Goal: Task Accomplishment & Management: Manage account settings

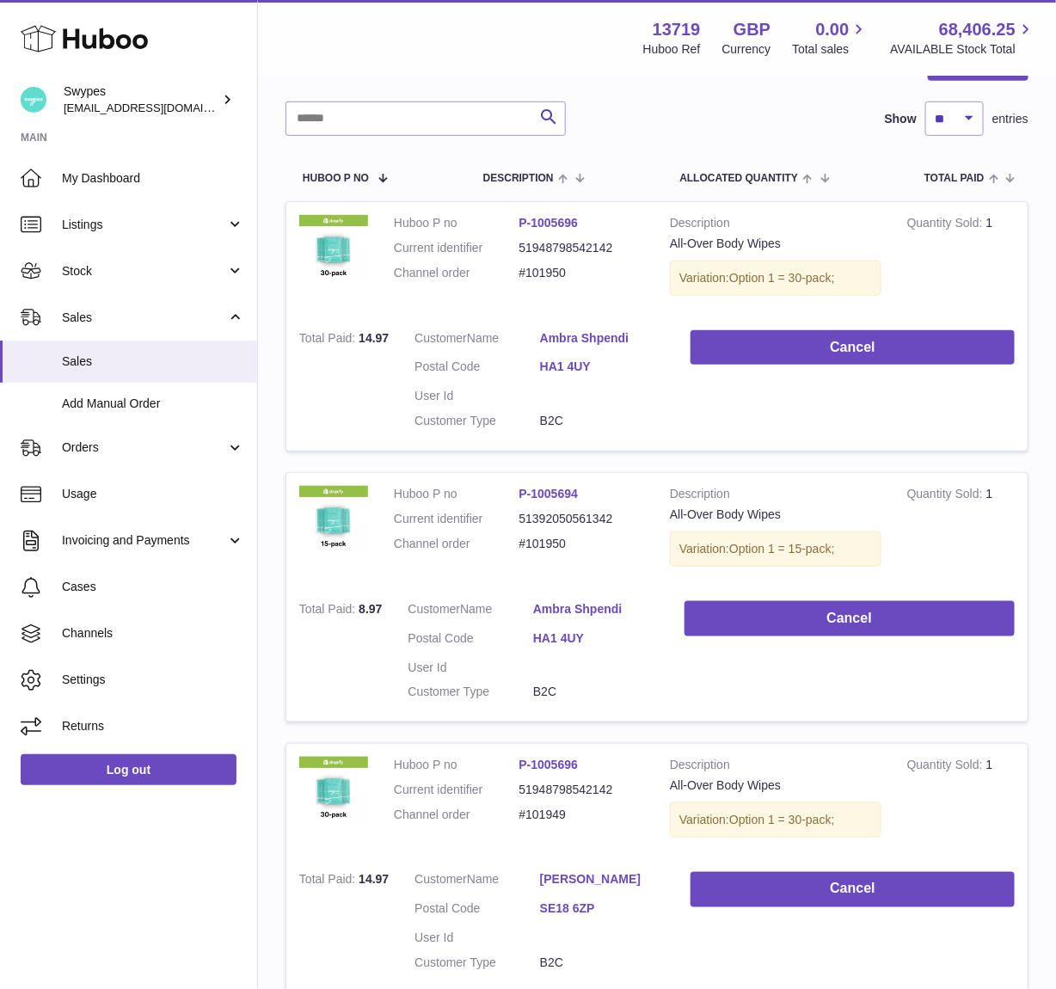
scroll to position [42, 0]
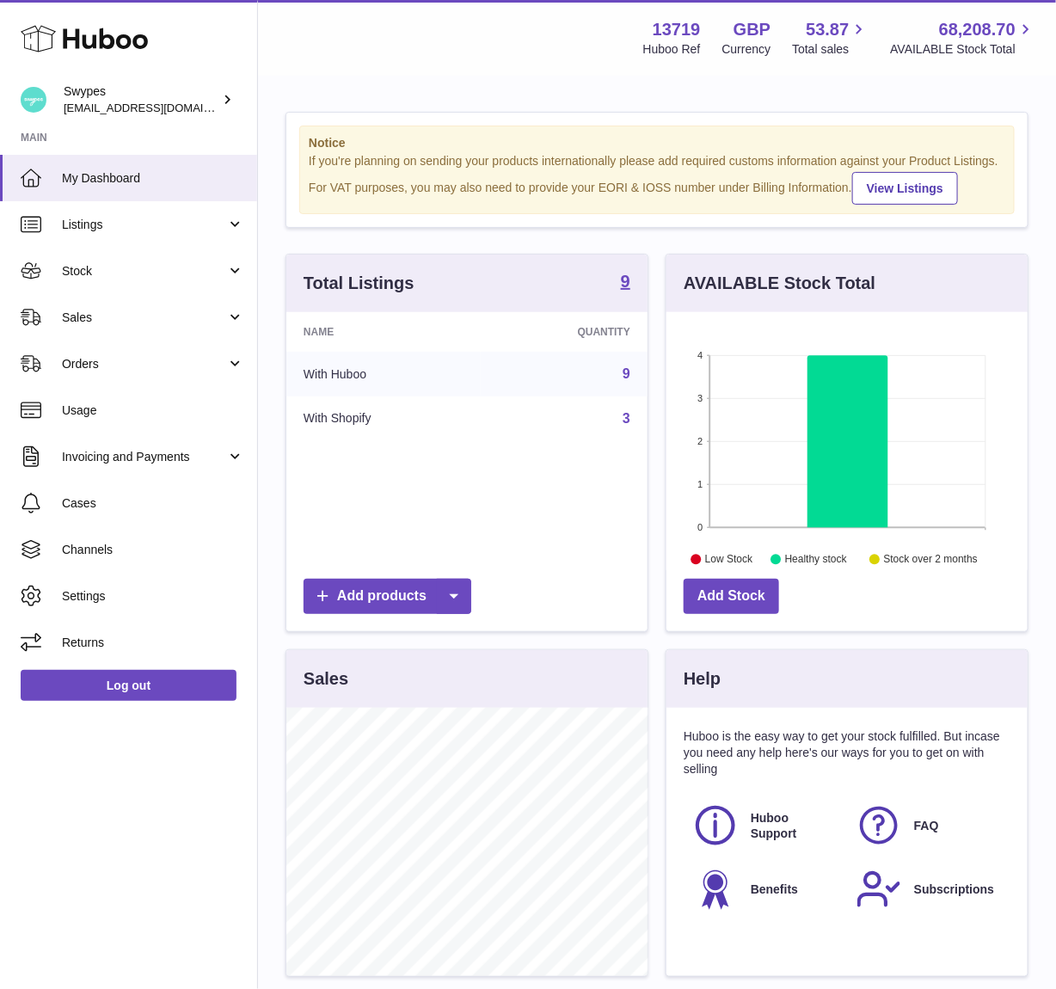
scroll to position [268, 361]
click at [150, 309] on span "Sales" at bounding box center [144, 317] width 164 height 16
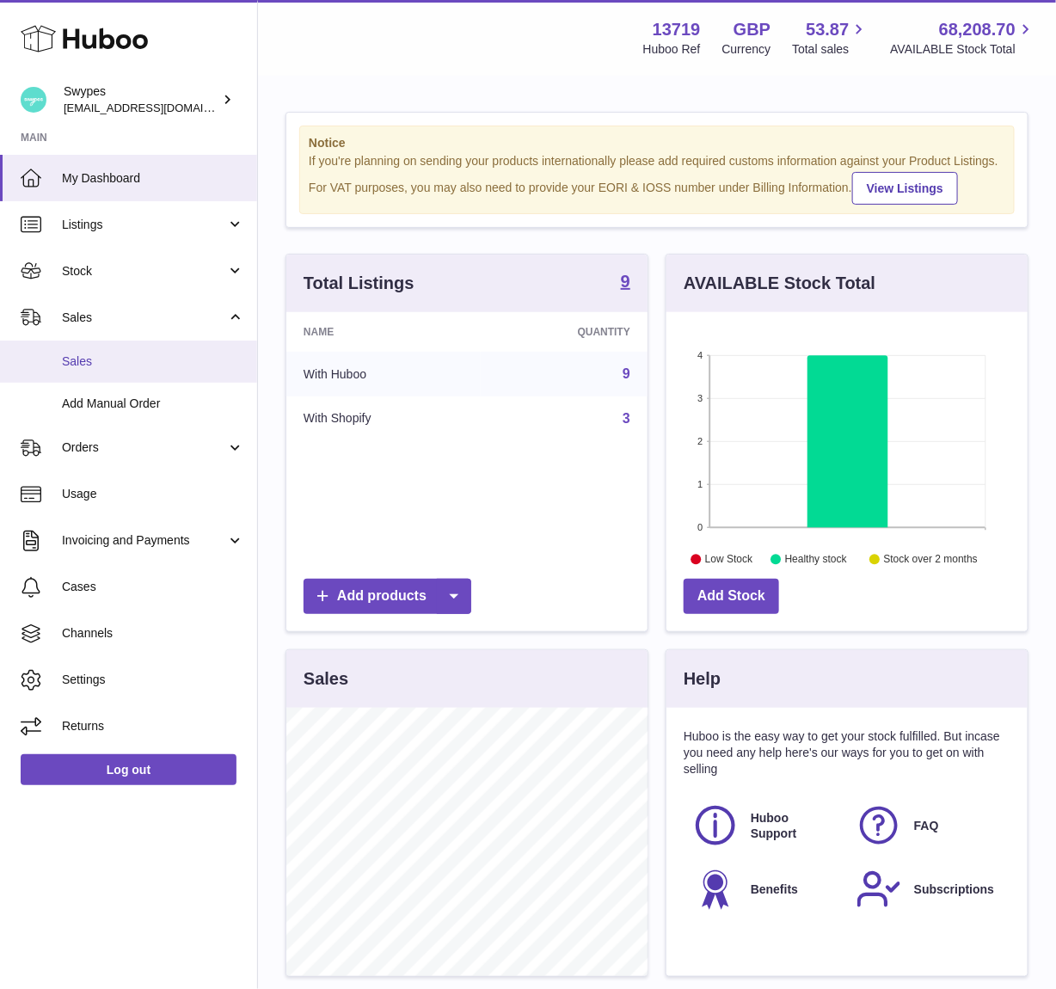
click at [165, 360] on span "Sales" at bounding box center [153, 361] width 182 height 16
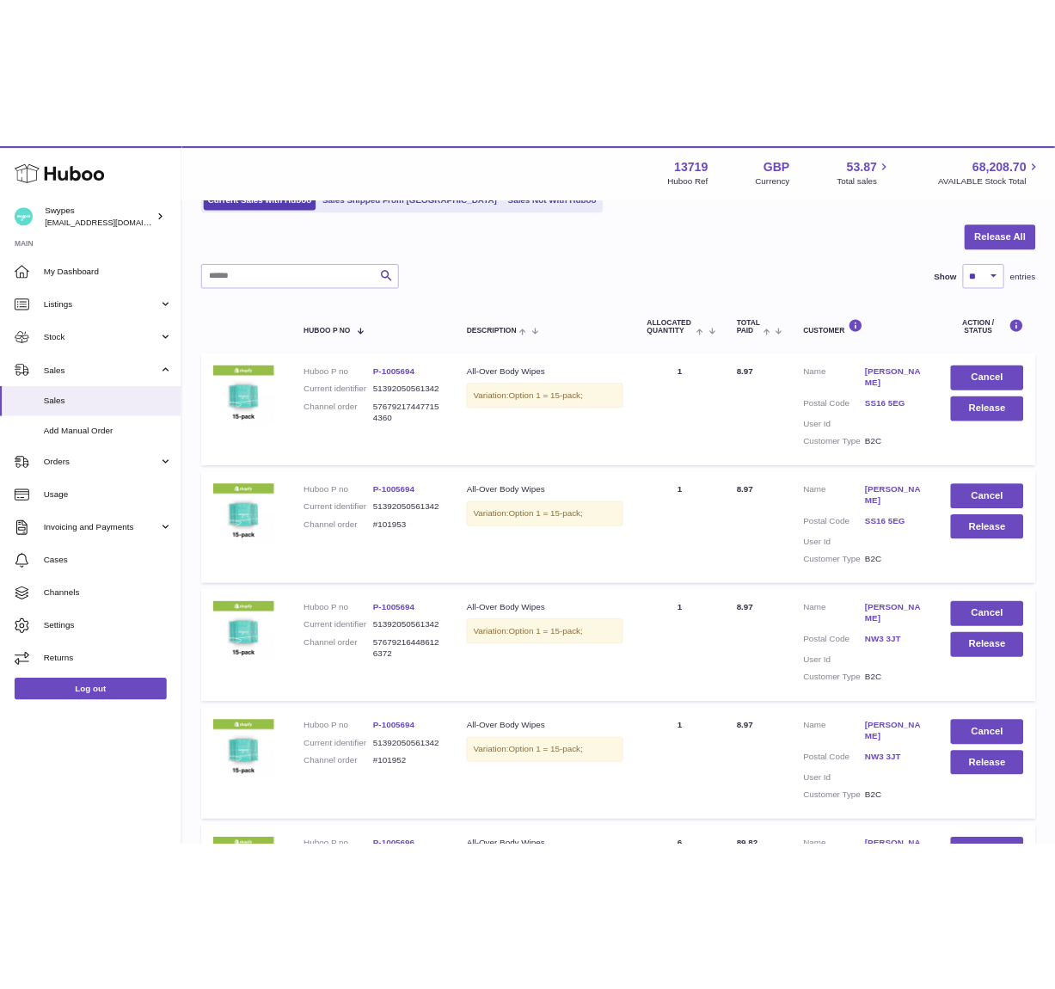
scroll to position [150, 0]
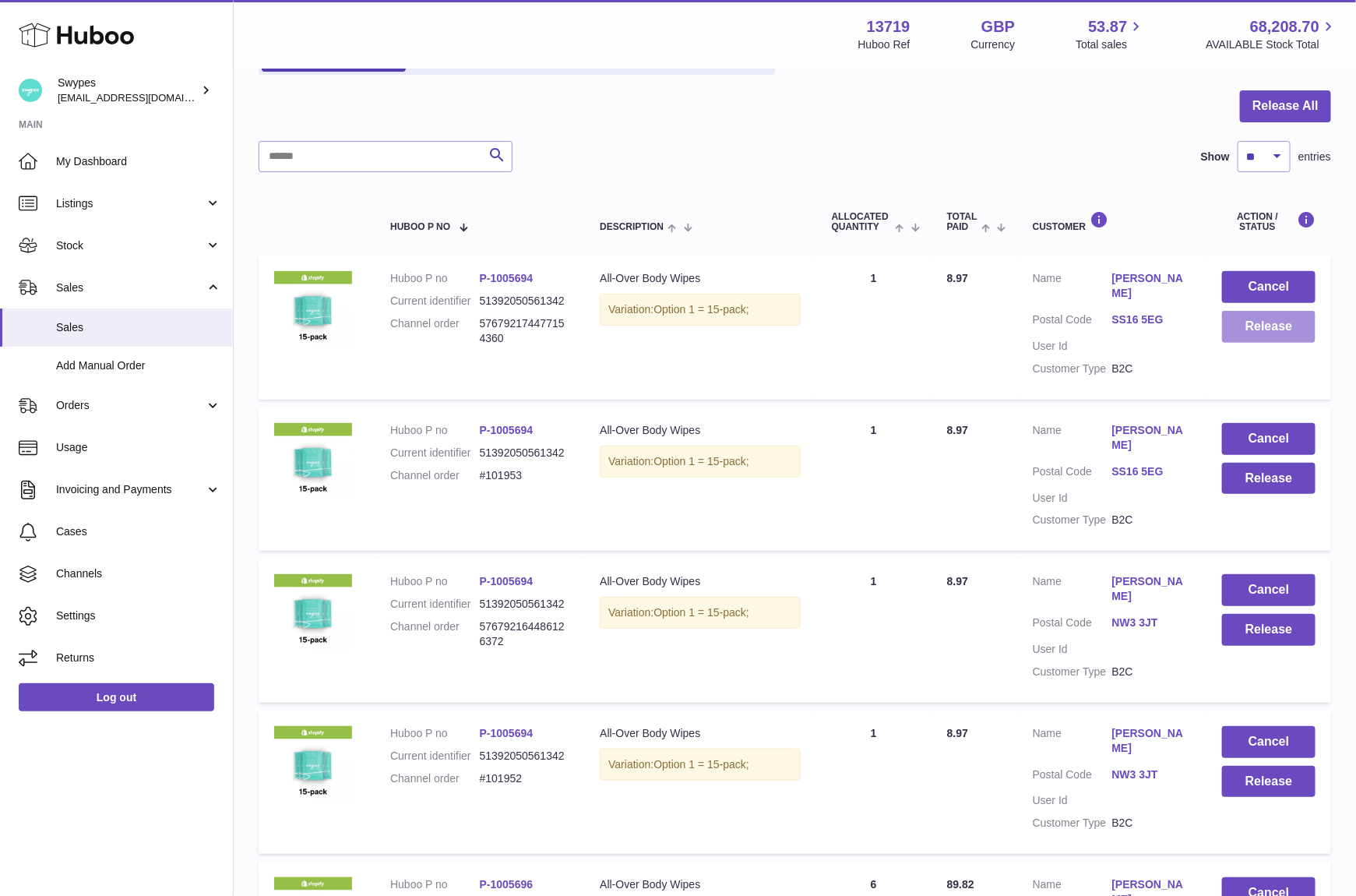
click at [956, 336] on button "Release" at bounding box center [1268, 326] width 93 height 32
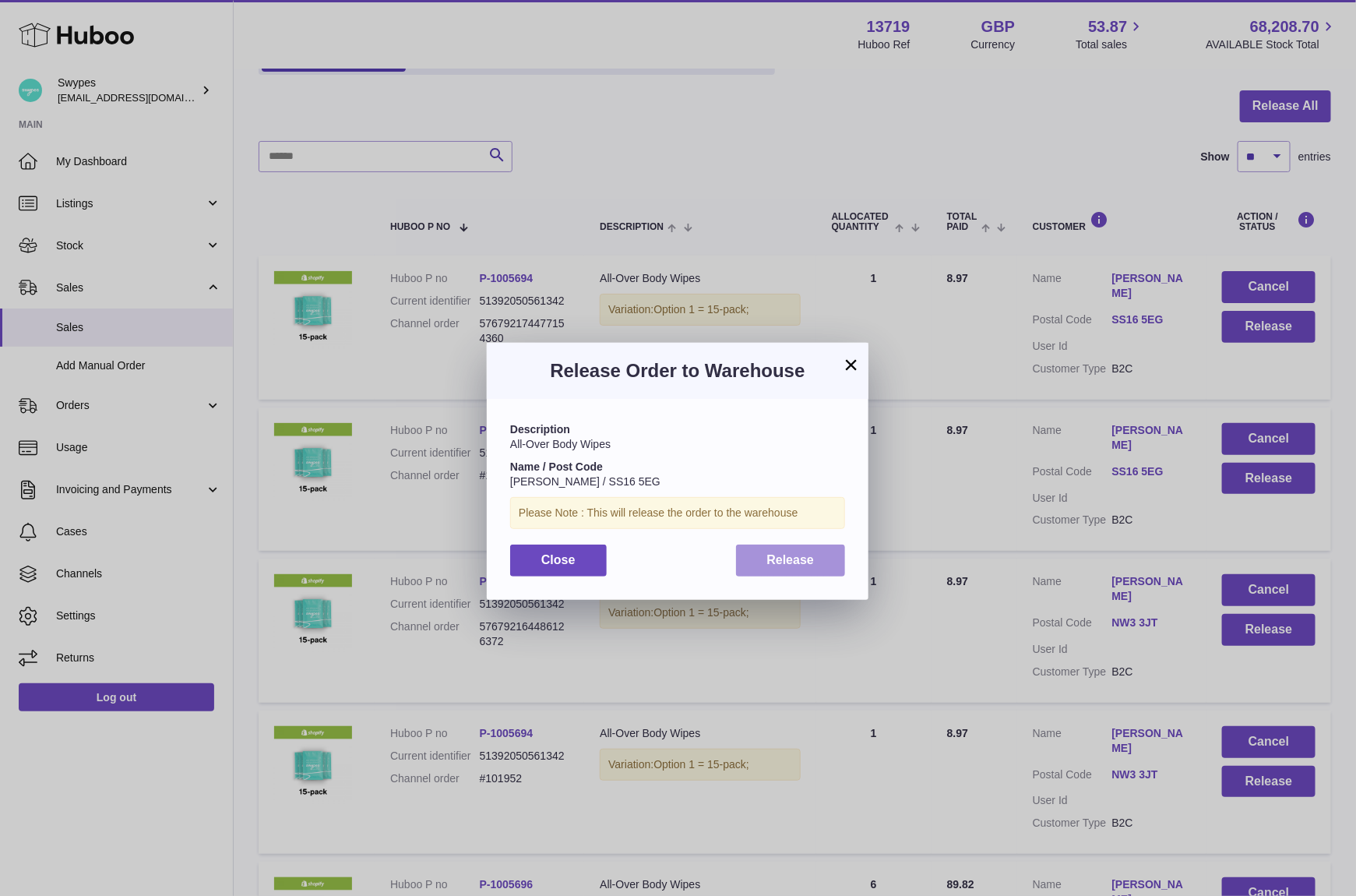
click at [793, 553] on span "Release" at bounding box center [791, 559] width 47 height 14
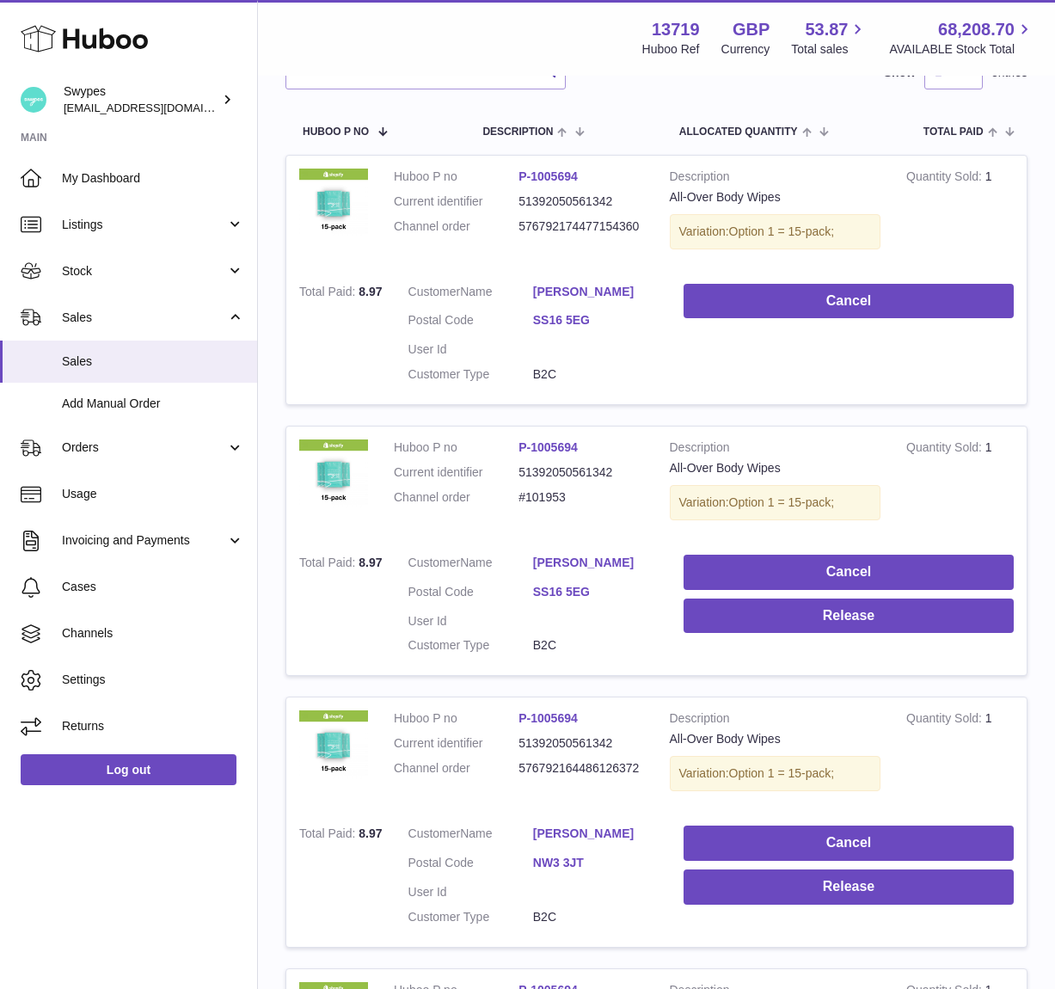
scroll to position [344, 0]
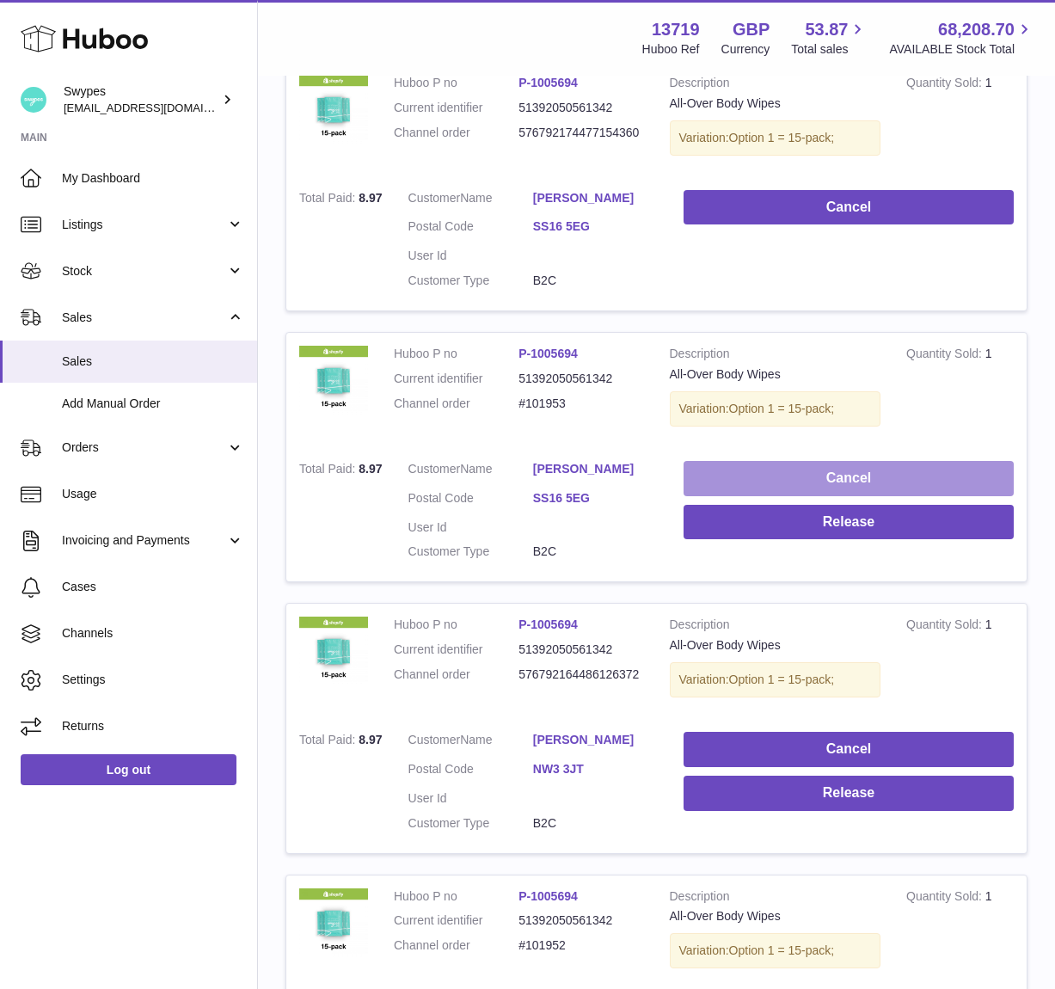
click at [878, 464] on button "Cancel" at bounding box center [848, 478] width 330 height 35
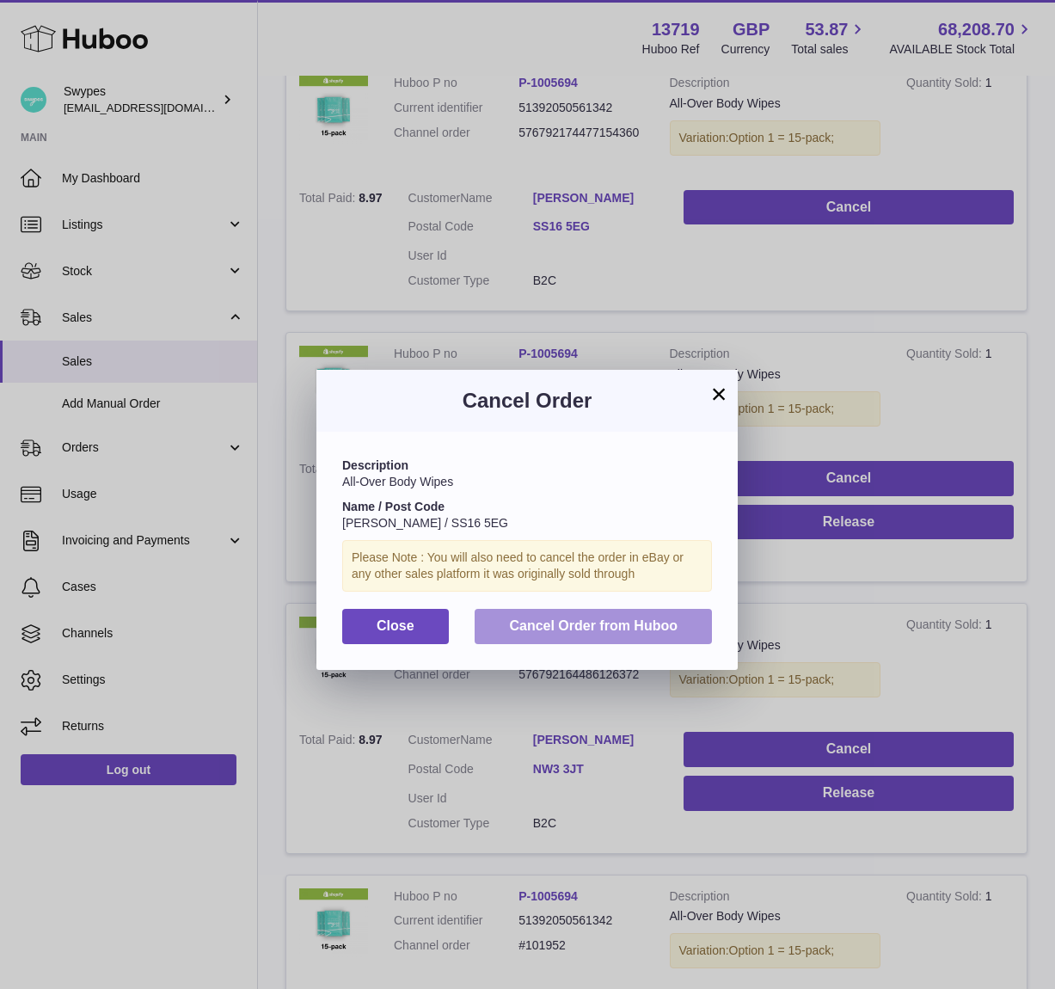
click at [614, 630] on span "Cancel Order from Huboo" at bounding box center [593, 625] width 168 height 15
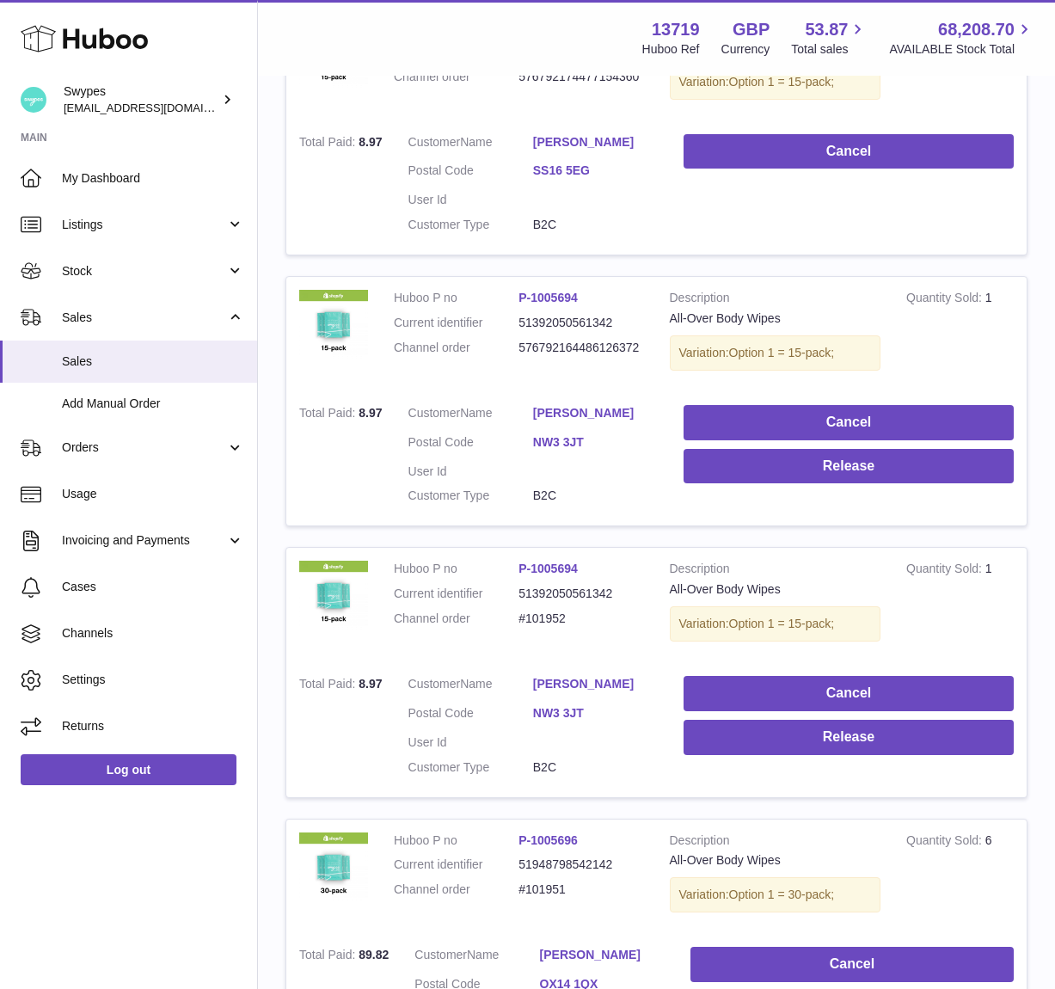
scroll to position [442, 0]
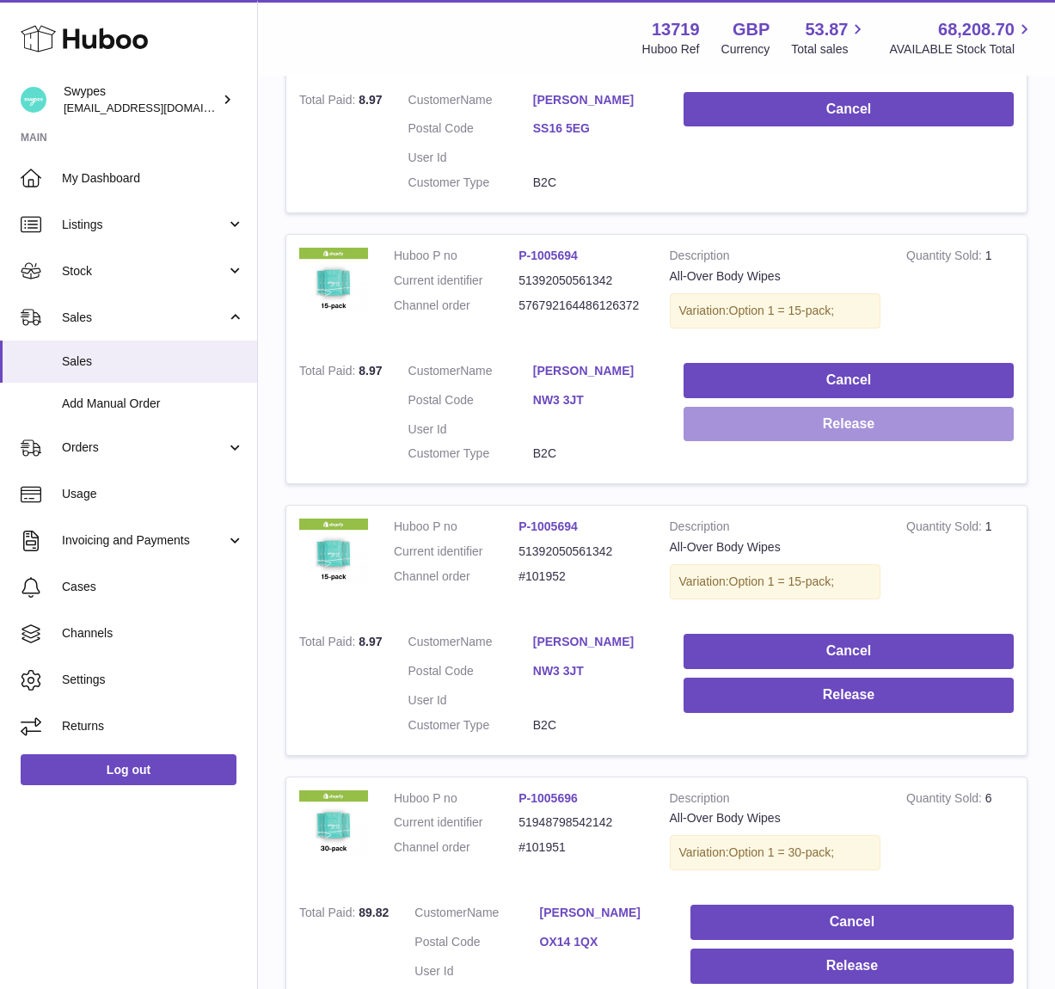
click at [812, 430] on button "Release" at bounding box center [848, 424] width 330 height 35
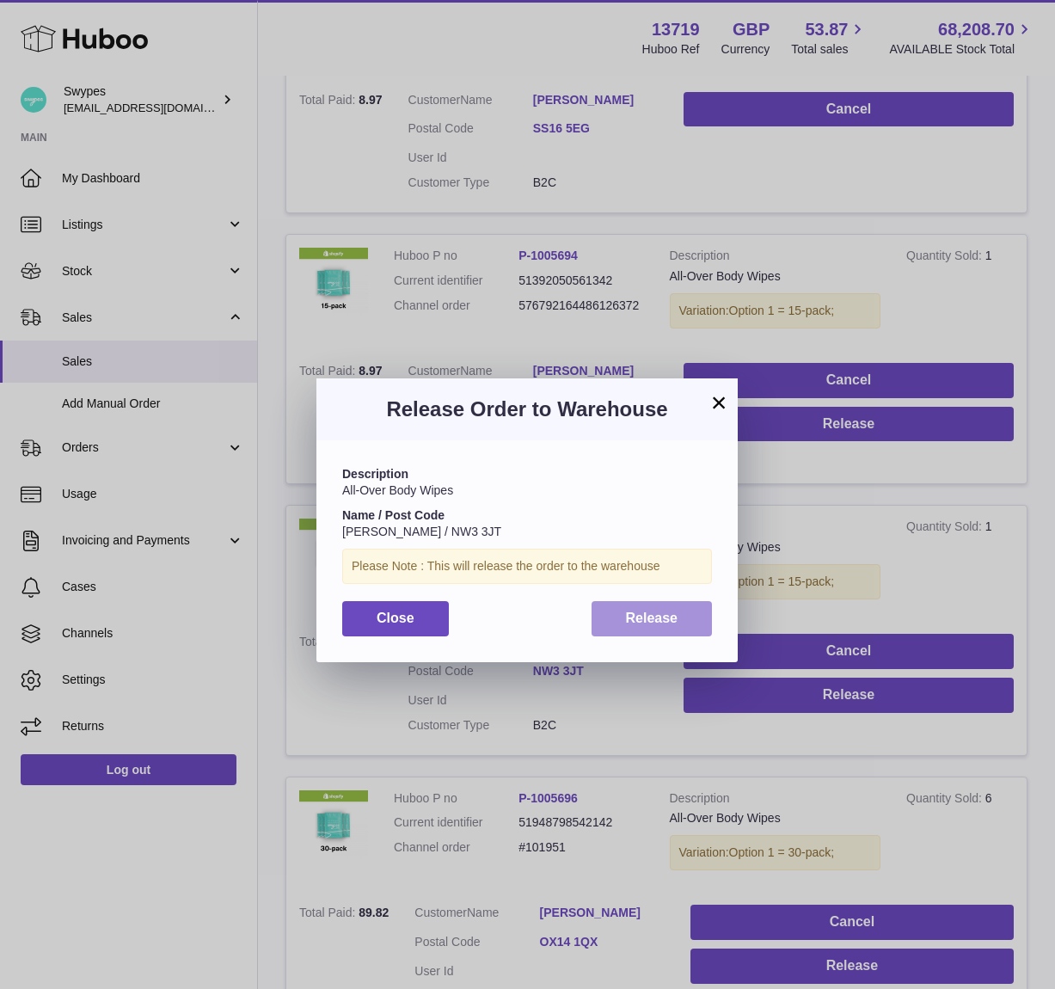
click at [659, 628] on button "Release" at bounding box center [651, 618] width 121 height 35
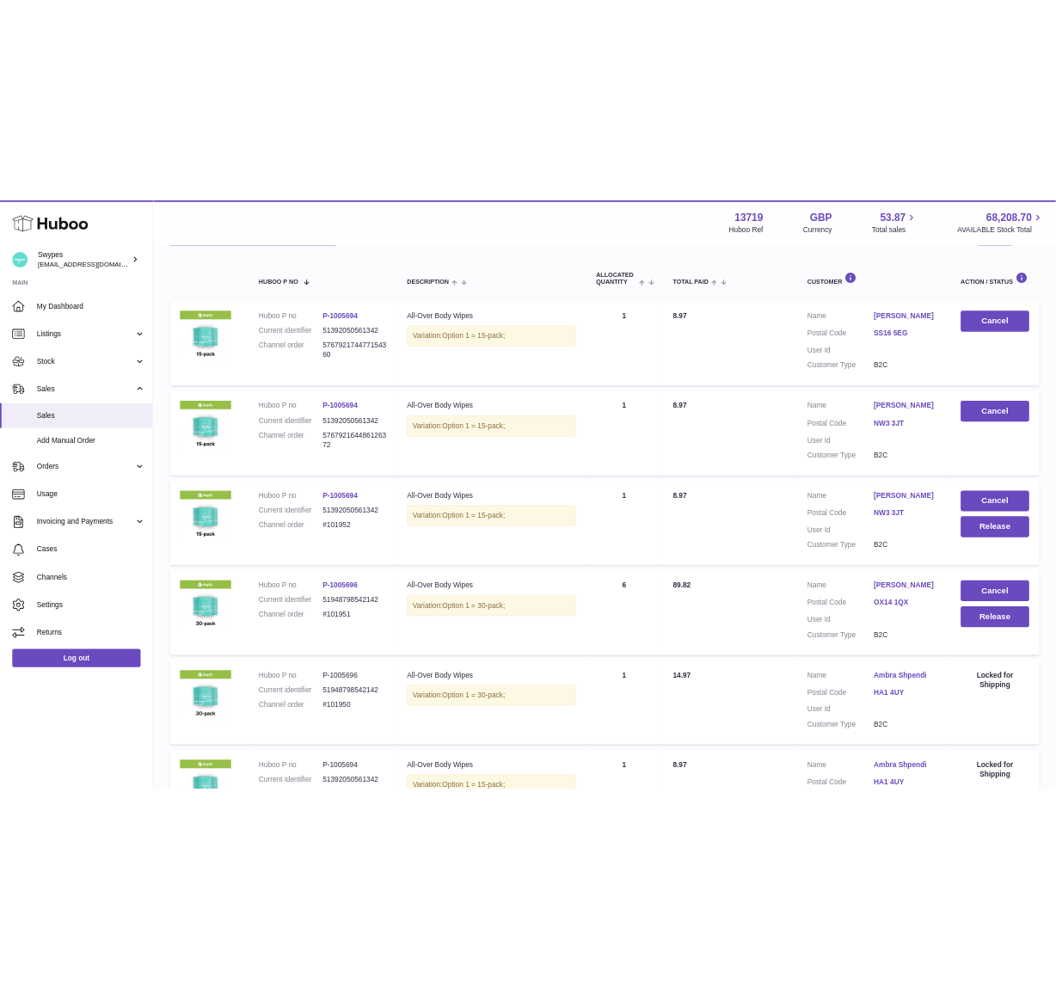
scroll to position [266, 0]
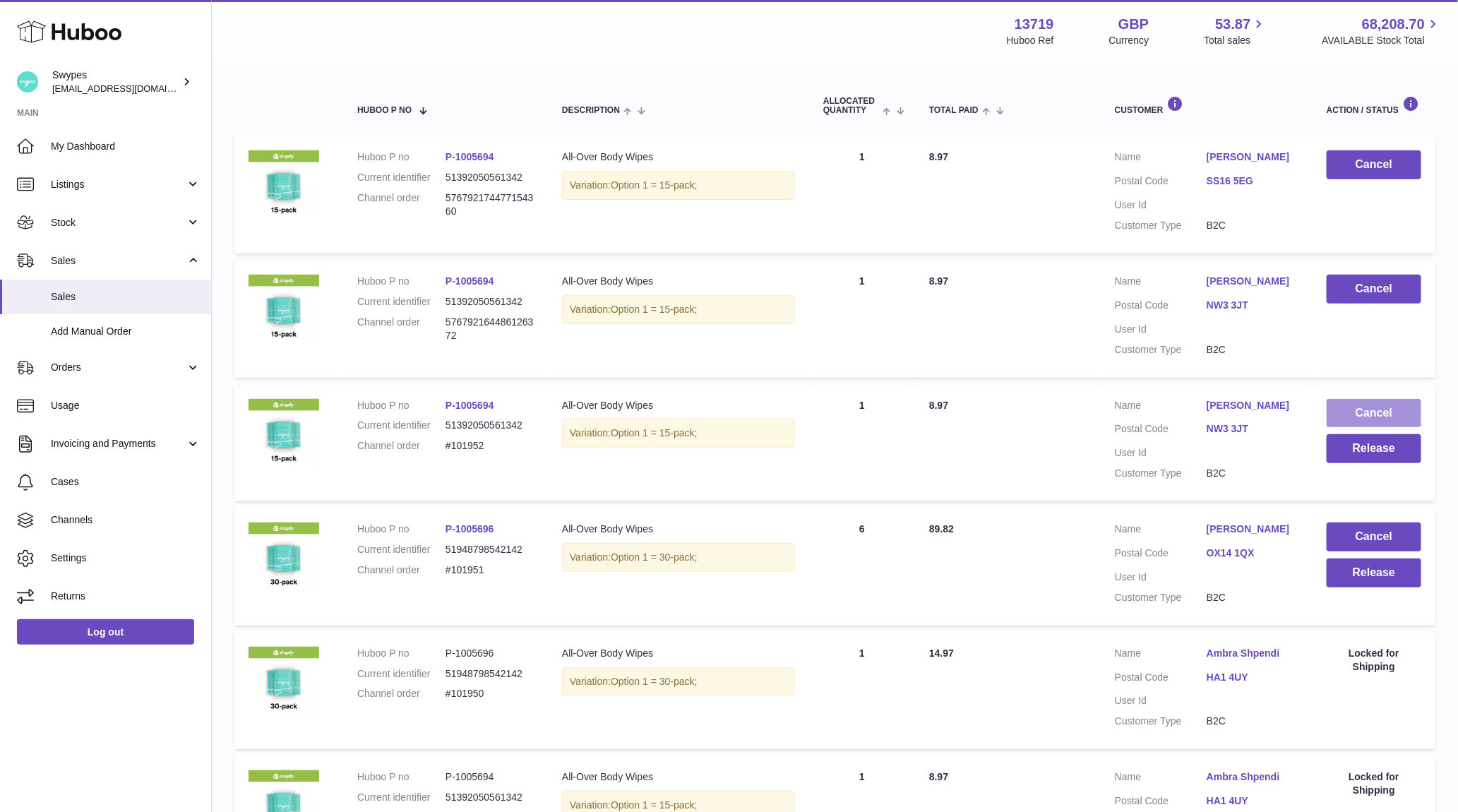
click at [867, 410] on button "Cancel" at bounding box center [1373, 413] width 94 height 29
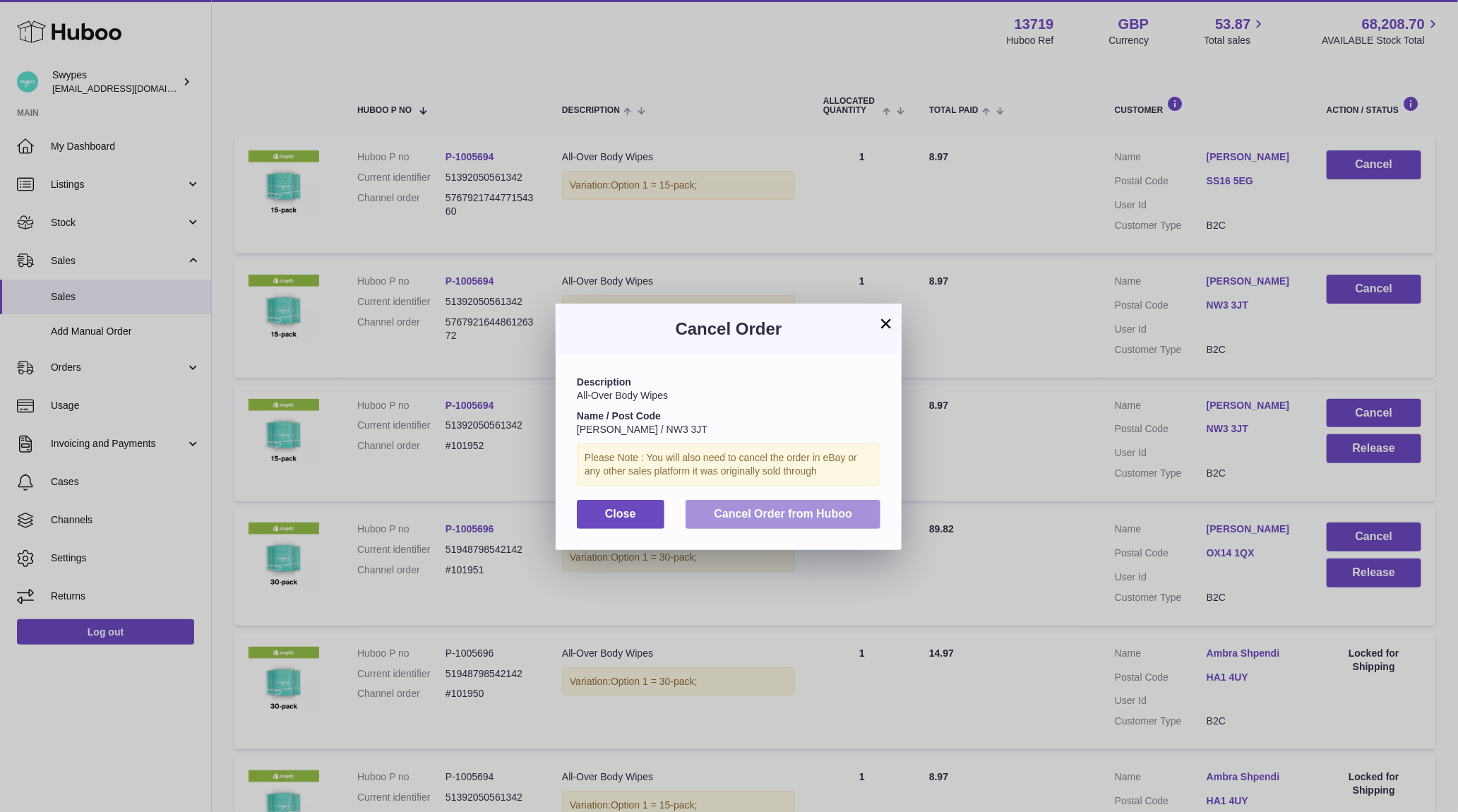
click at [760, 504] on button "Cancel Order from Huboo" at bounding box center [783, 514] width 195 height 29
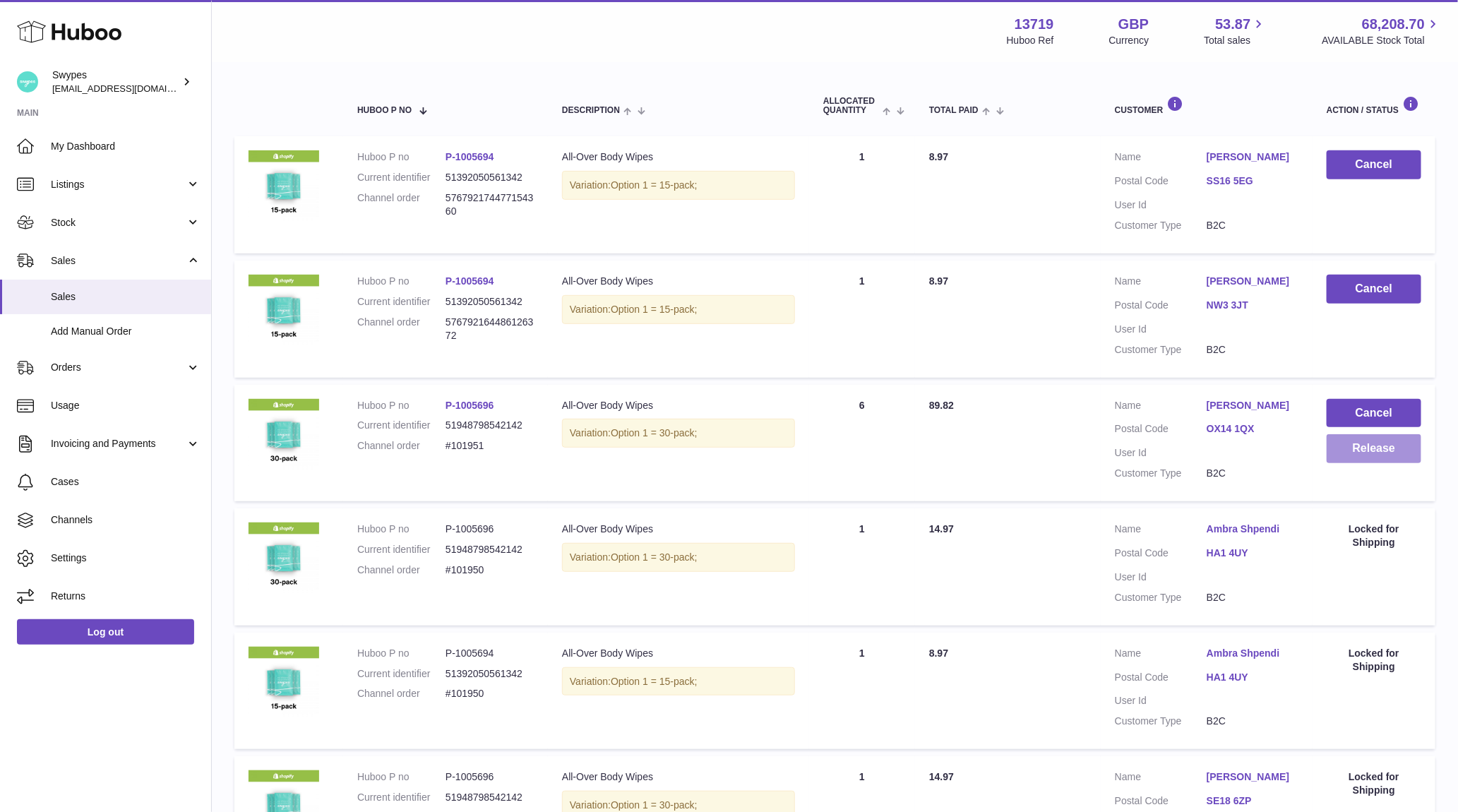
click at [867, 458] on button "Release" at bounding box center [1373, 448] width 94 height 29
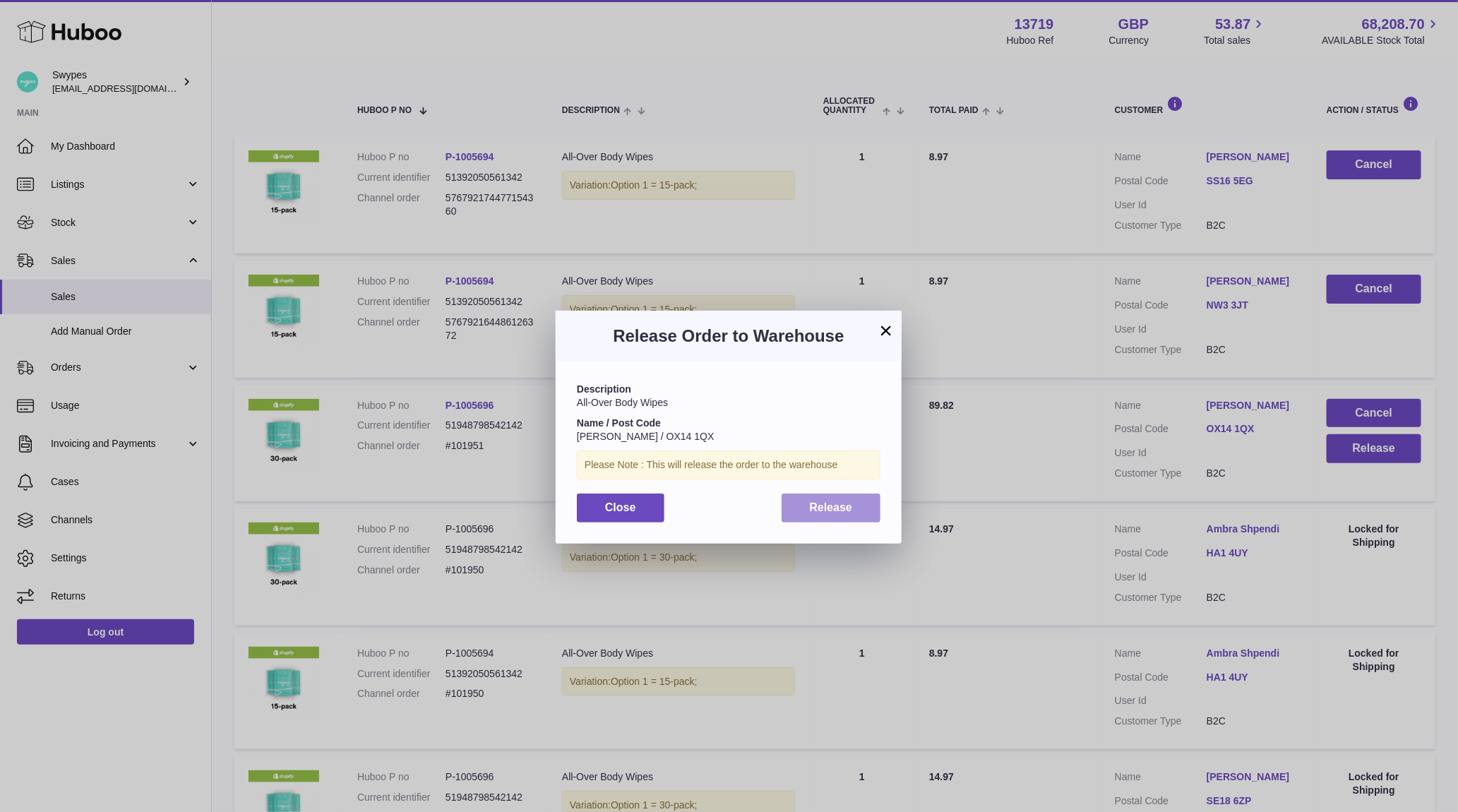
click at [837, 498] on button "Release" at bounding box center [831, 507] width 99 height 29
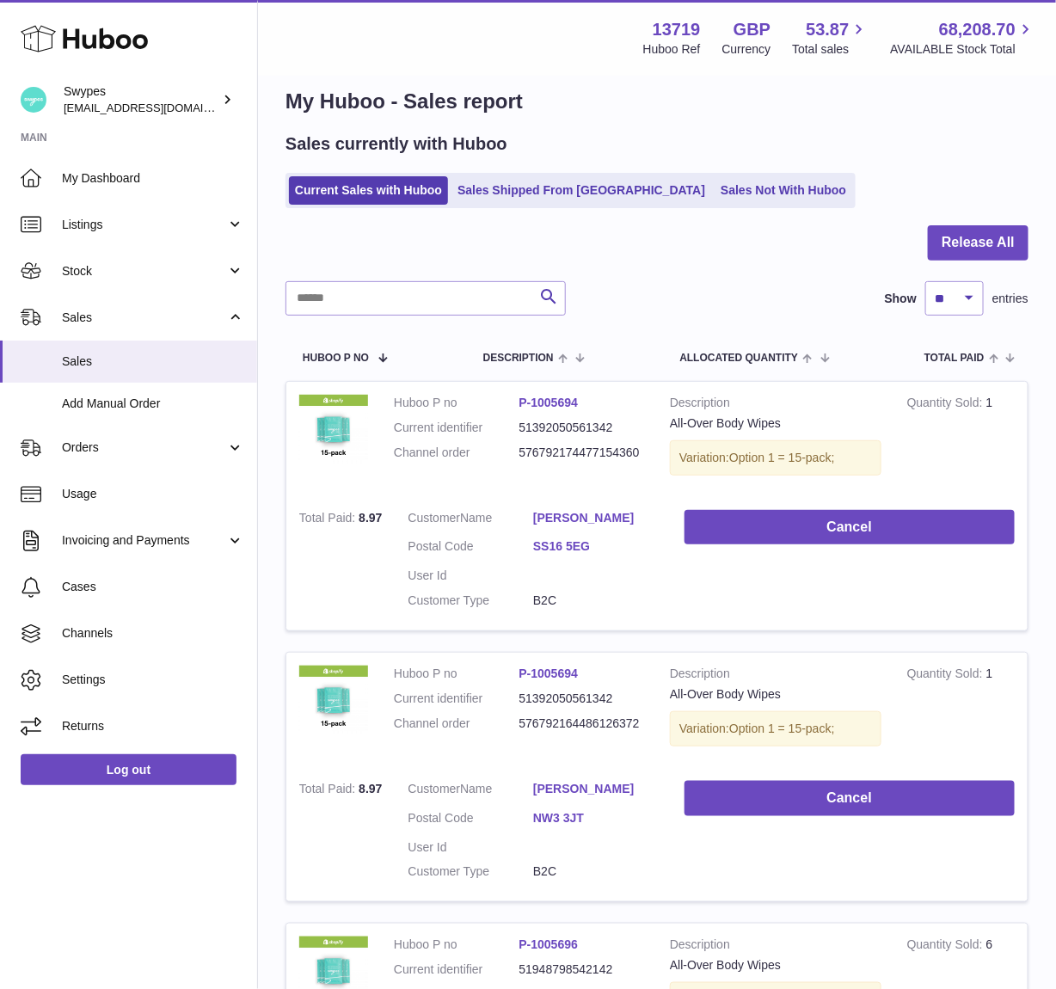
scroll to position [0, 0]
